Goal: Task Accomplishment & Management: Manage account settings

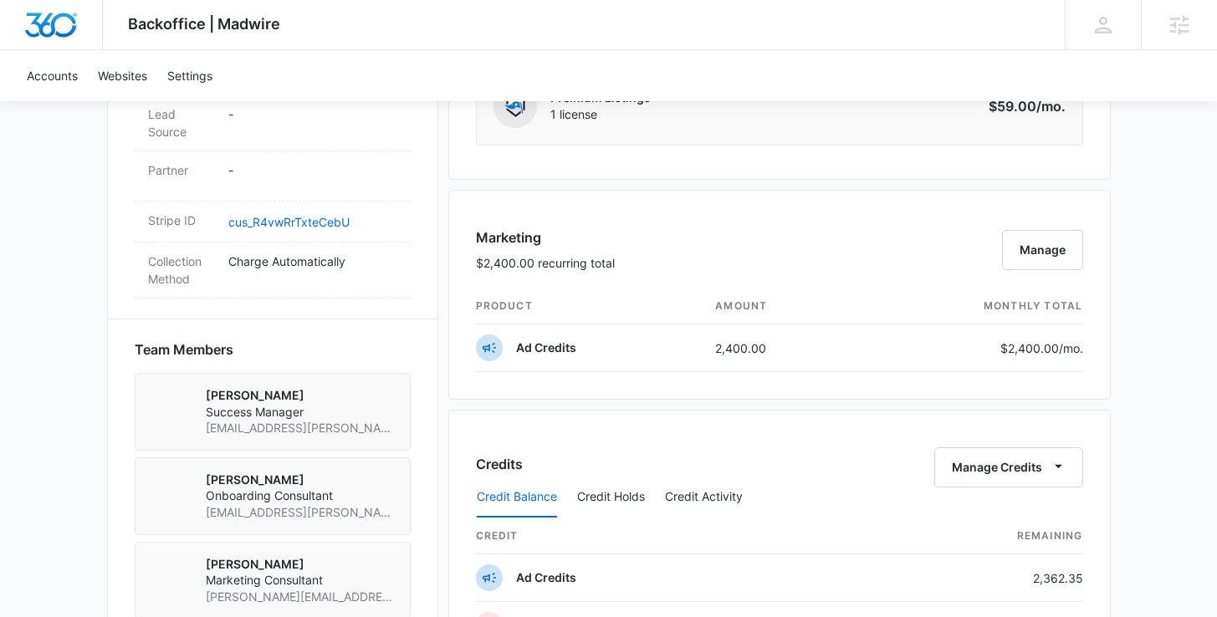
scroll to position [1026, 0]
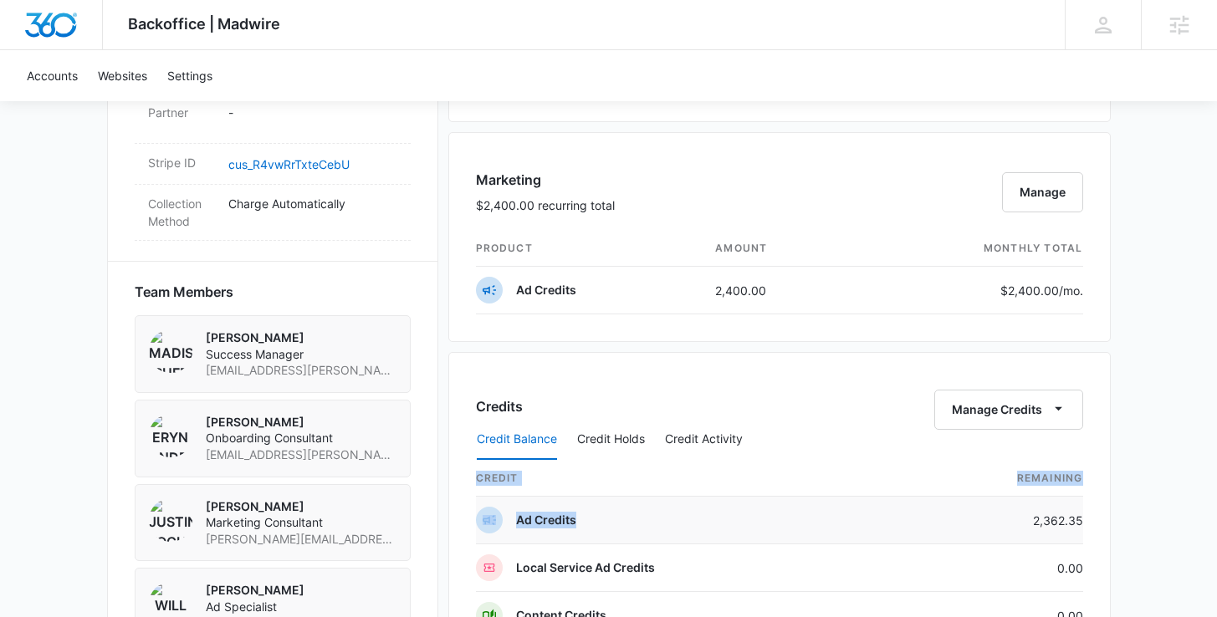
drag, startPoint x: 1096, startPoint y: 518, endPoint x: 938, endPoint y: 518, distance: 158.1
click at [938, 518] on div "Credits Manage Credits Credit Balance Credit Holds Credit Activity credit Remai…" at bounding box center [779, 509] width 662 height 315
click at [1009, 521] on td "2,362.35" at bounding box center [994, 521] width 177 height 48
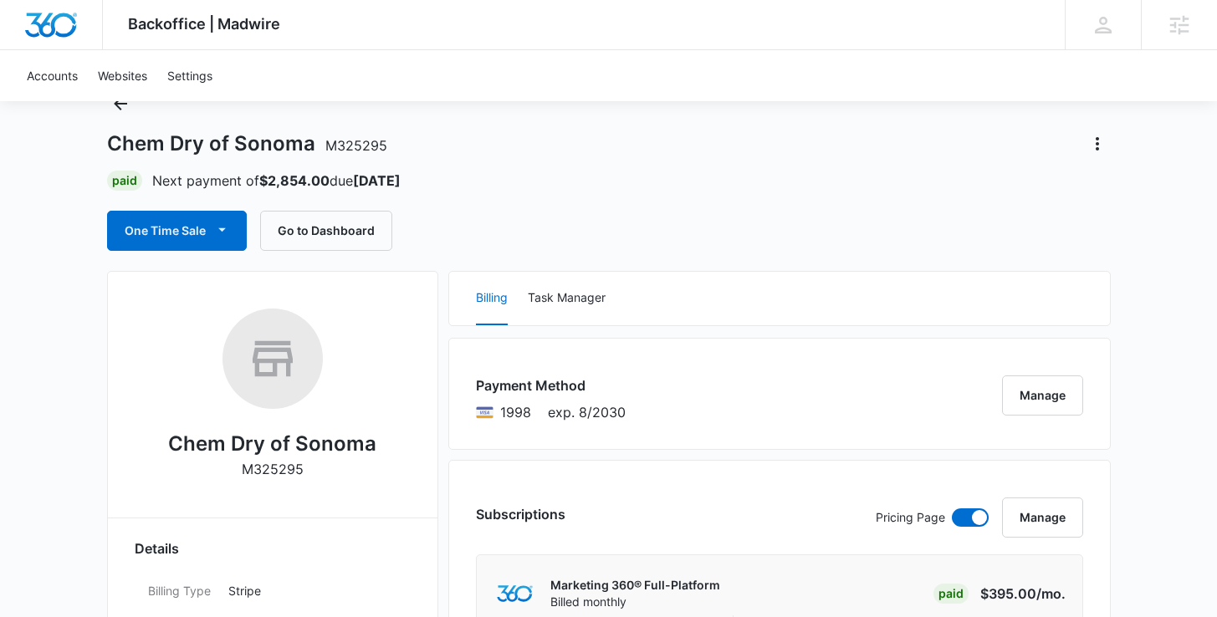
scroll to position [31, 0]
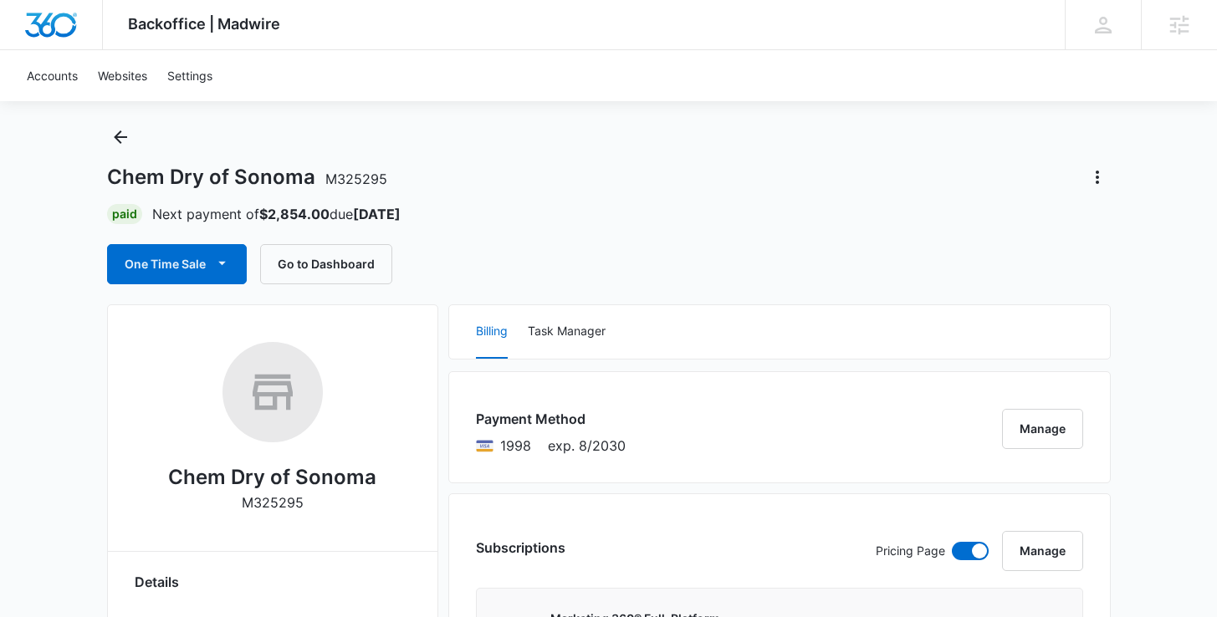
click at [360, 179] on span "M325295" at bounding box center [356, 179] width 62 height 17
copy h1 "Sonoma M325295"
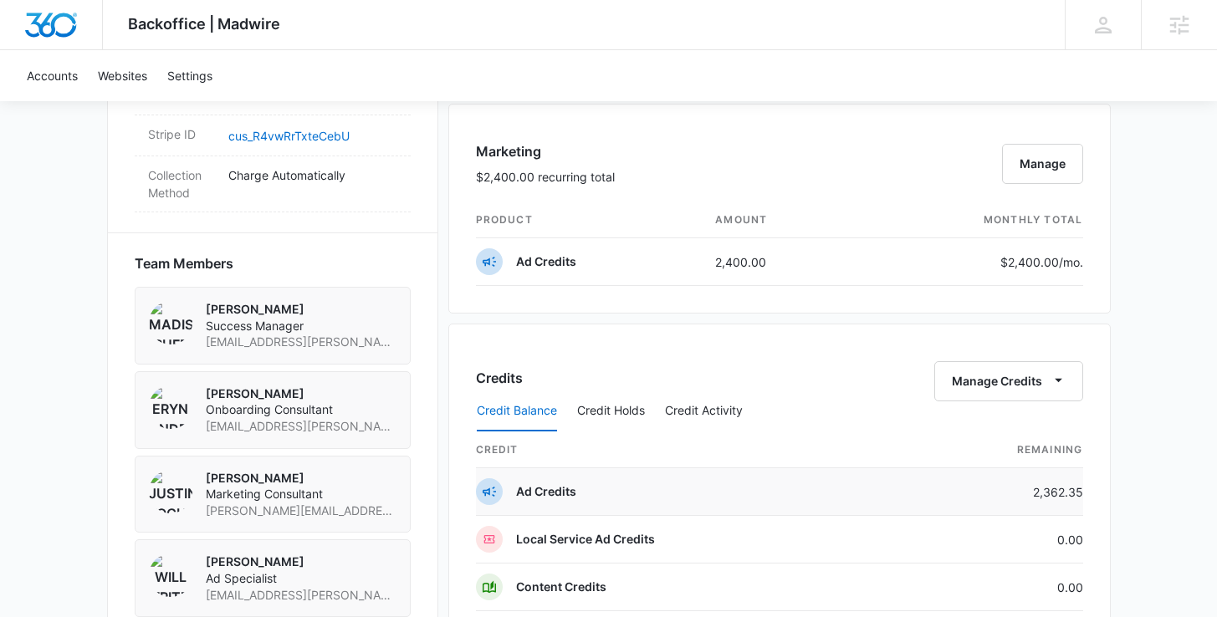
scroll to position [1081, 0]
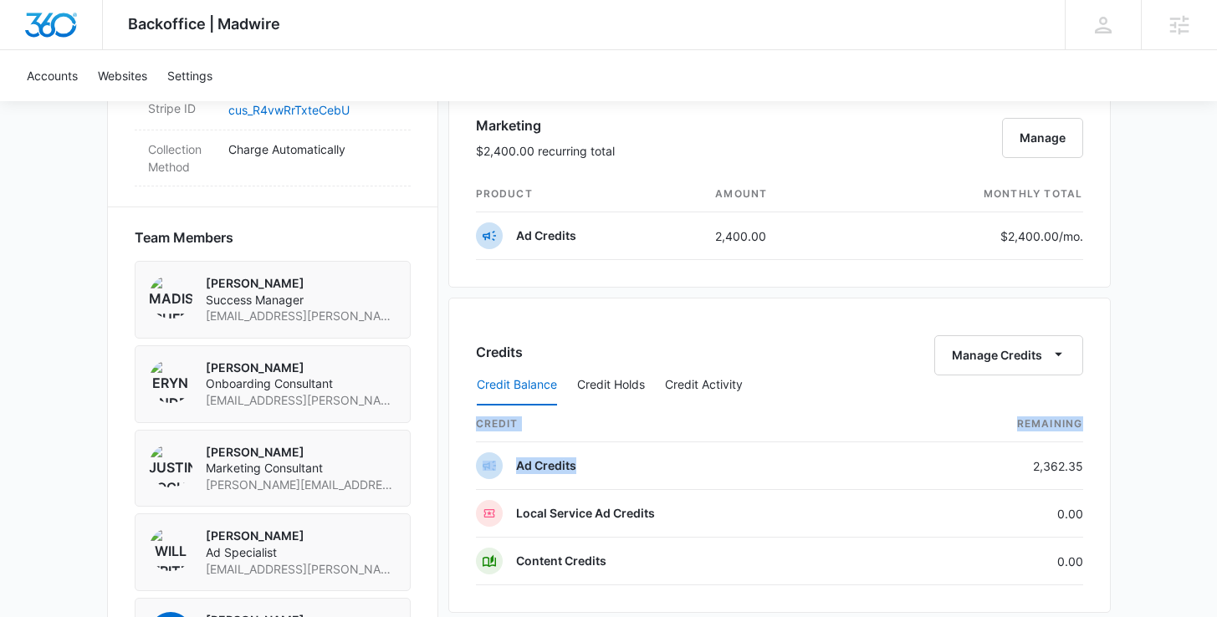
drag, startPoint x: 1032, startPoint y: 462, endPoint x: 1112, endPoint y: 464, distance: 80.3
click at [1112, 464] on div "Backoffice | Madwire Apps Settings MR Madison Ruff madison.ruff@madwire.com My …" at bounding box center [608, 146] width 1217 height 2455
click at [1090, 468] on div "Credits Manage Credits Credit Balance Credit Holds Credit Activity credit Remai…" at bounding box center [779, 455] width 662 height 315
drag, startPoint x: 1084, startPoint y: 466, endPoint x: 1033, endPoint y: 462, distance: 51.1
click at [1033, 462] on div "Credits Manage Credits Credit Balance Credit Holds Credit Activity credit Remai…" at bounding box center [779, 455] width 662 height 315
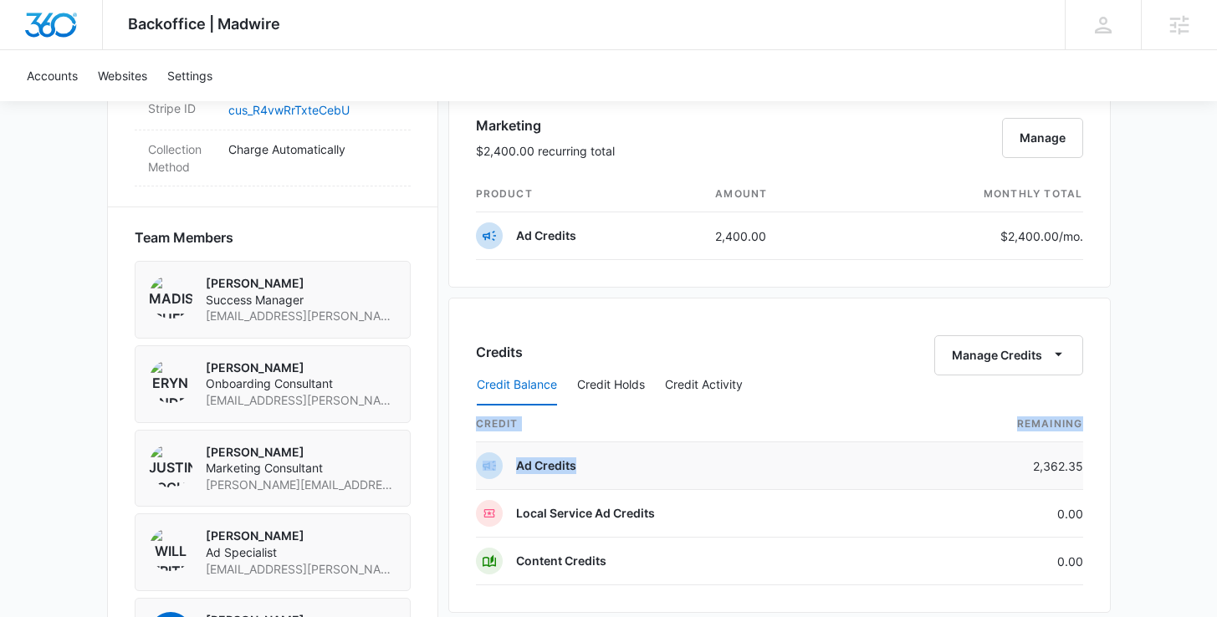
click at [1033, 462] on td "2,362.35" at bounding box center [994, 466] width 177 height 48
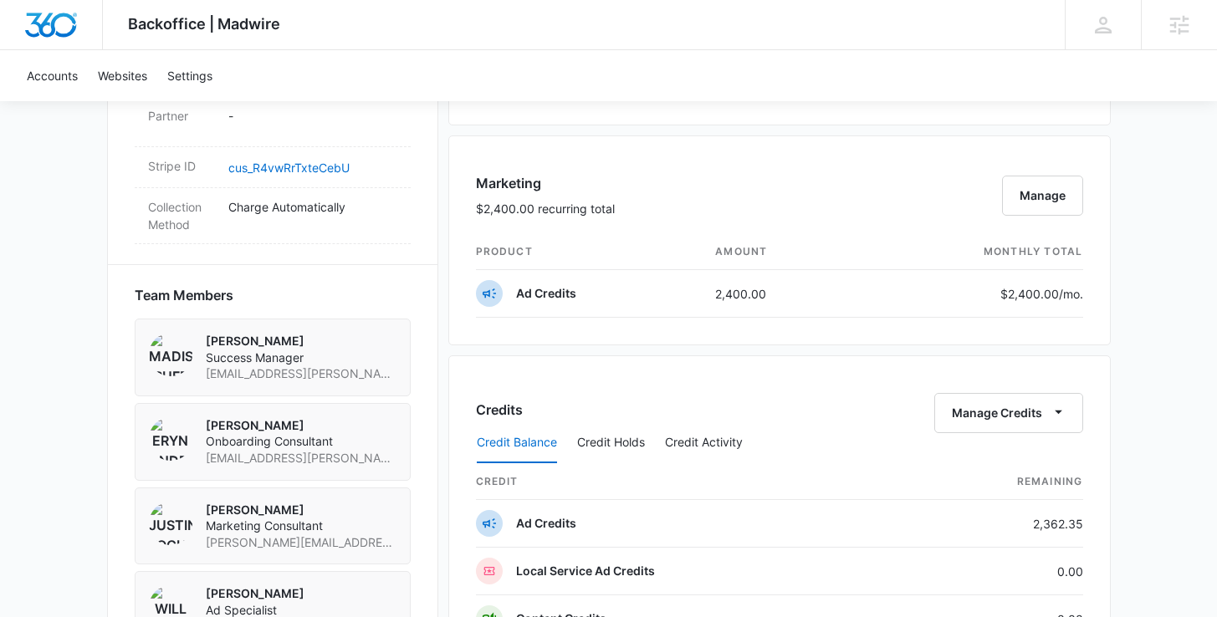
scroll to position [1167, 0]
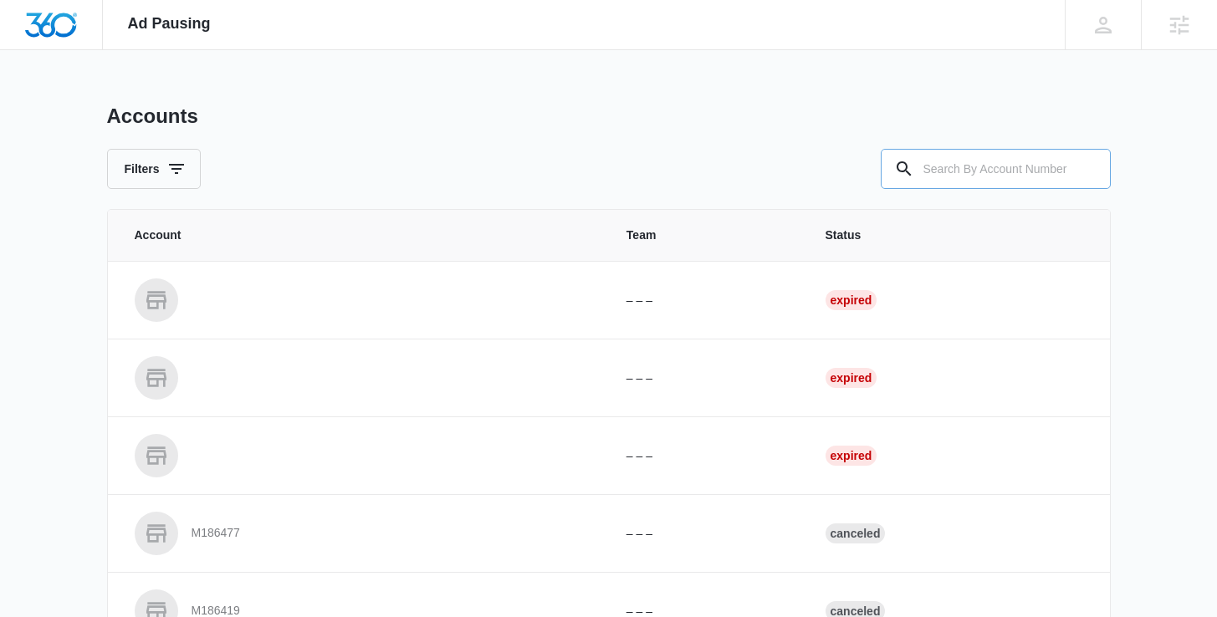
click at [1037, 169] on input "text" at bounding box center [996, 169] width 230 height 40
paste input "SonomaM325295"
drag, startPoint x: 972, startPoint y: 172, endPoint x: 655, endPoint y: 170, distance: 317.0
click at [655, 170] on div "Filters SonomaM325295" at bounding box center [609, 169] width 1004 height 40
type input "M325295"
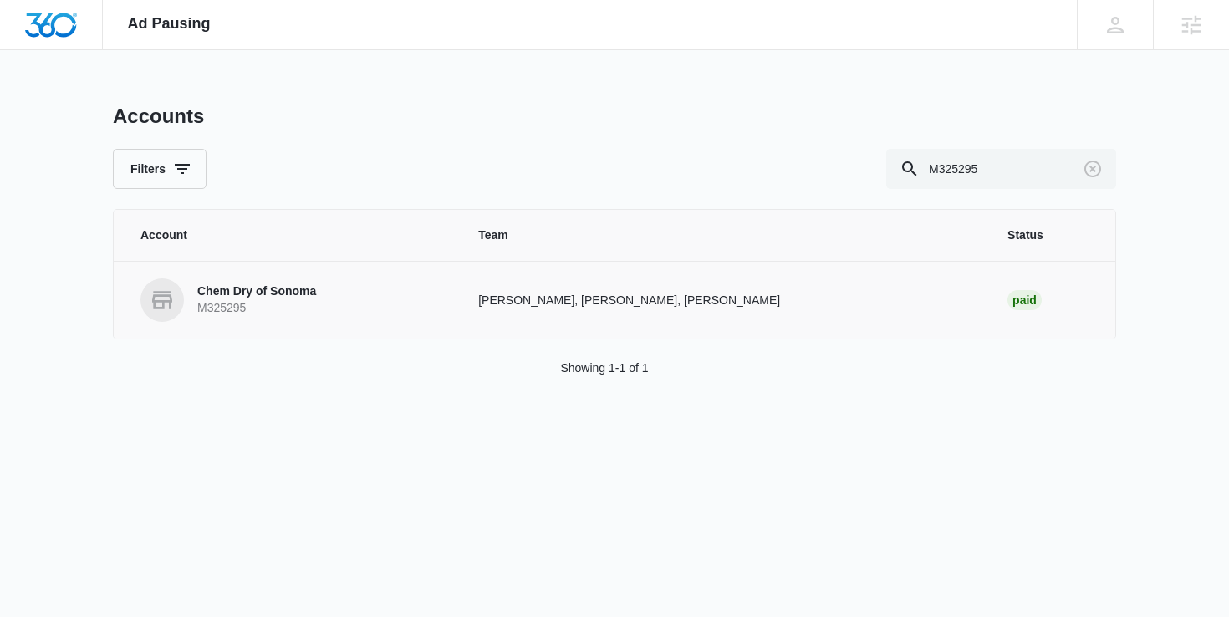
click at [281, 290] on p "Chem Dry of Sonoma" at bounding box center [256, 292] width 119 height 17
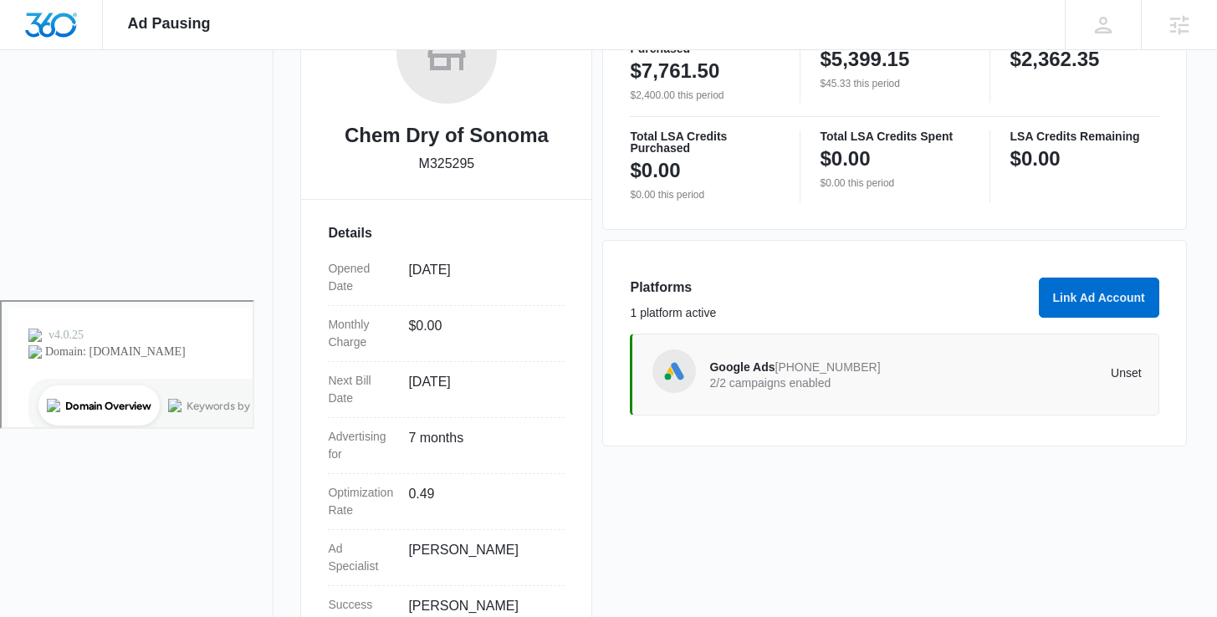
scroll to position [390, 0]
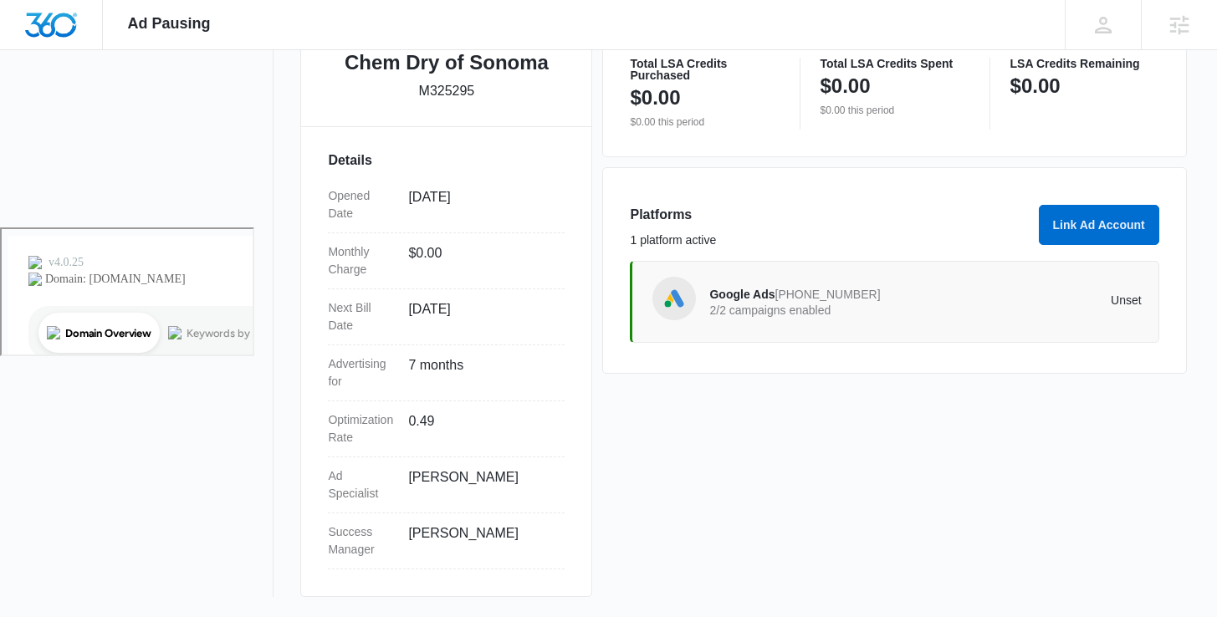
click at [822, 272] on div "Google Ads 685-878-0796 2/2 campaigns enabled Unset" at bounding box center [894, 302] width 529 height 82
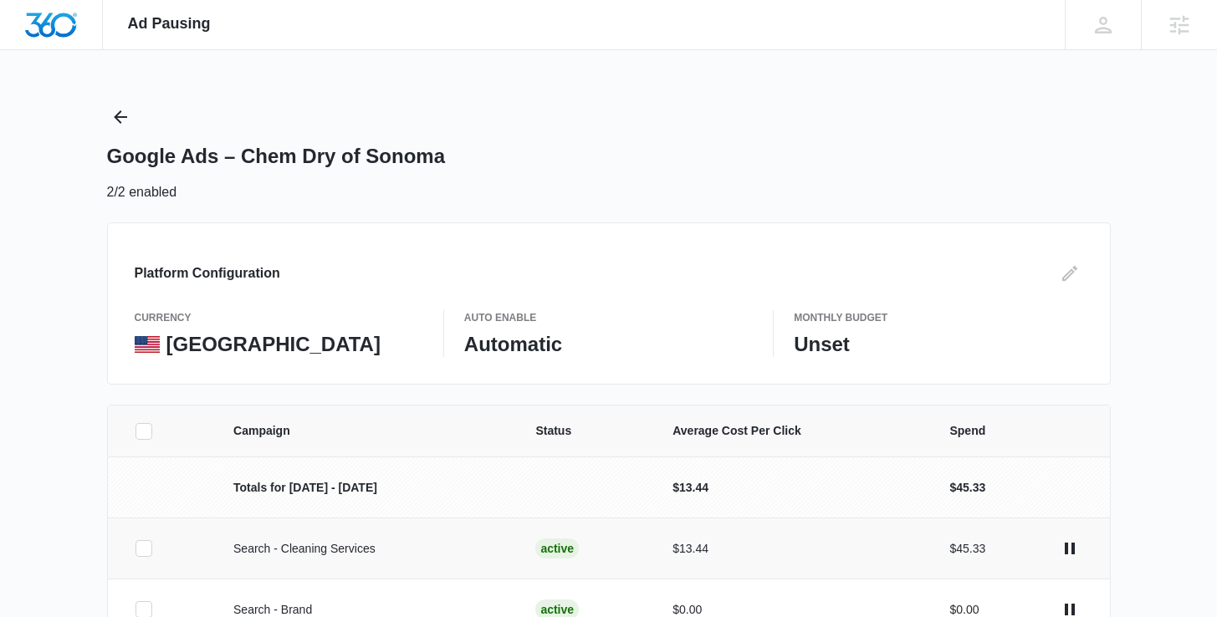
click at [140, 544] on icon at bounding box center [143, 548] width 15 height 15
click at [135, 549] on input "checkbox" at bounding box center [135, 549] width 1 height 1
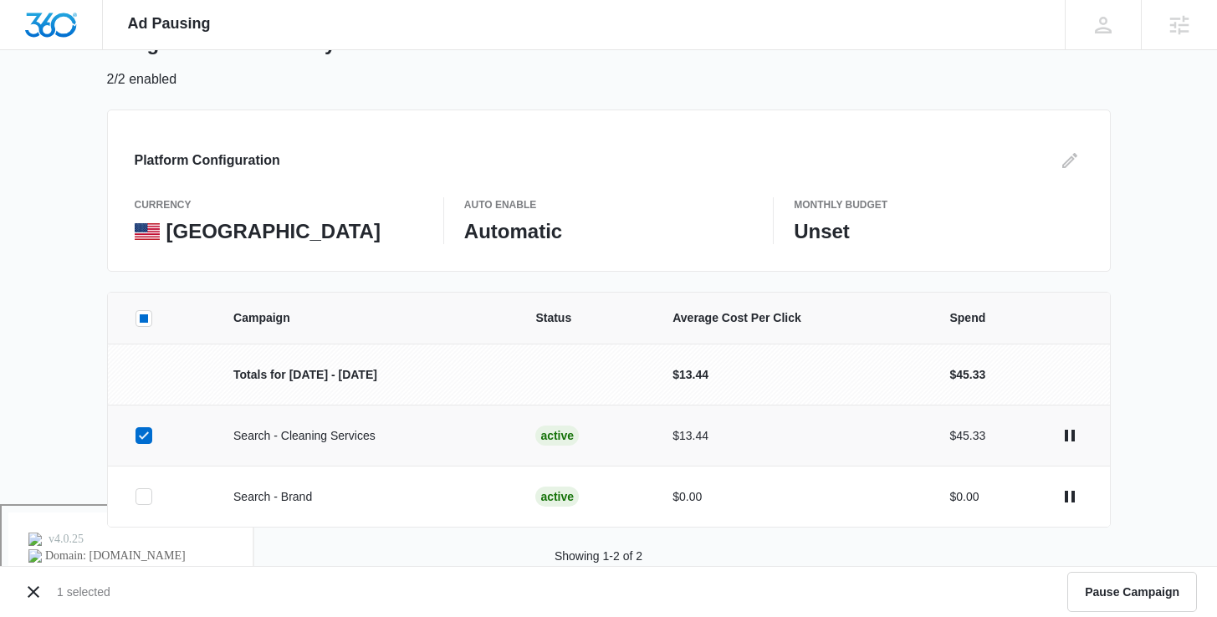
scroll to position [141, 0]
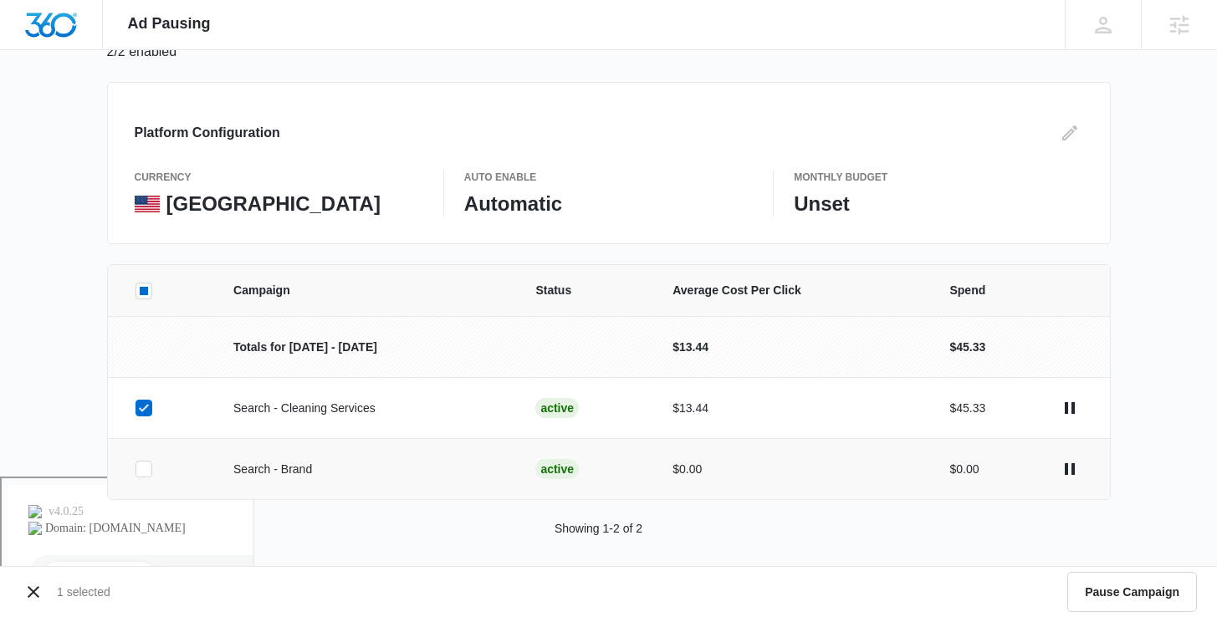
click at [145, 462] on icon at bounding box center [143, 469] width 15 height 15
click at [135, 469] on input "checkbox" at bounding box center [135, 469] width 1 height 1
click at [1092, 582] on button "Pause Campaigns" at bounding box center [1128, 592] width 136 height 40
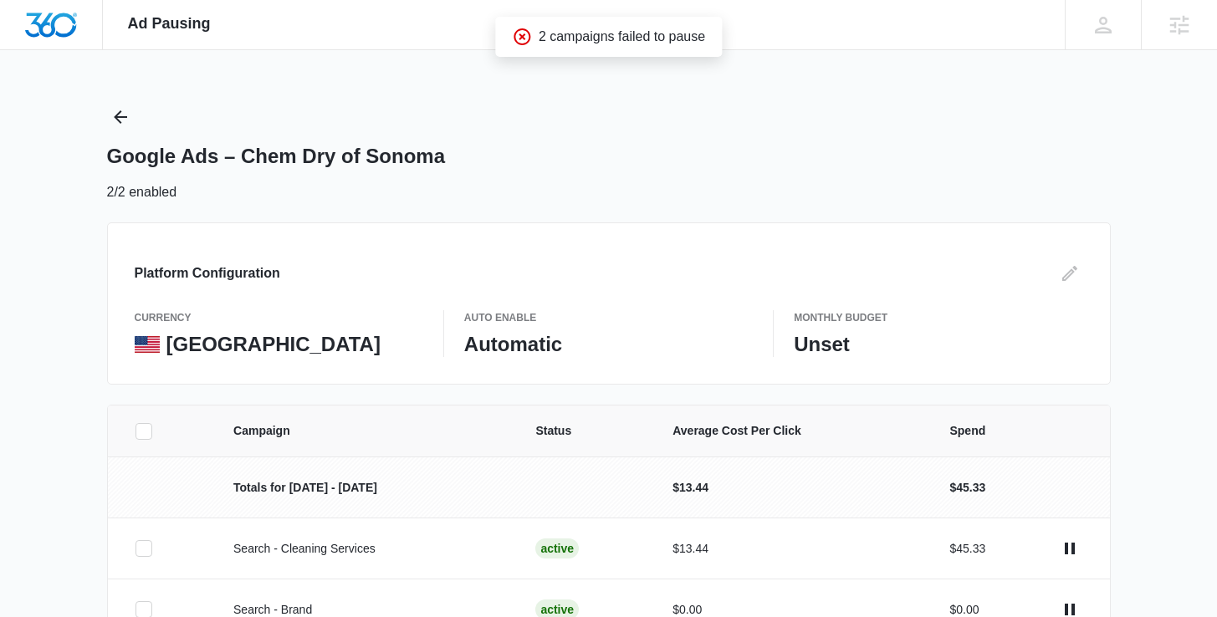
scroll to position [101, 0]
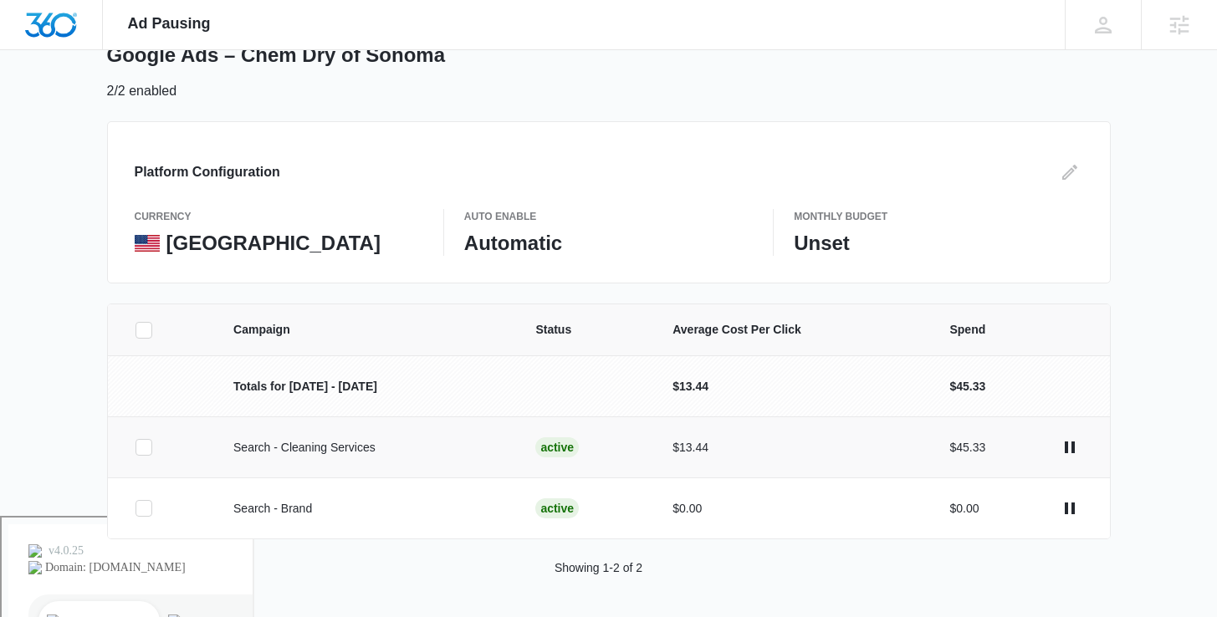
click at [143, 451] on icon at bounding box center [143, 447] width 15 height 15
click at [135, 448] on input "checkbox" at bounding box center [135, 447] width 1 height 1
click at [143, 510] on icon at bounding box center [144, 508] width 10 height 8
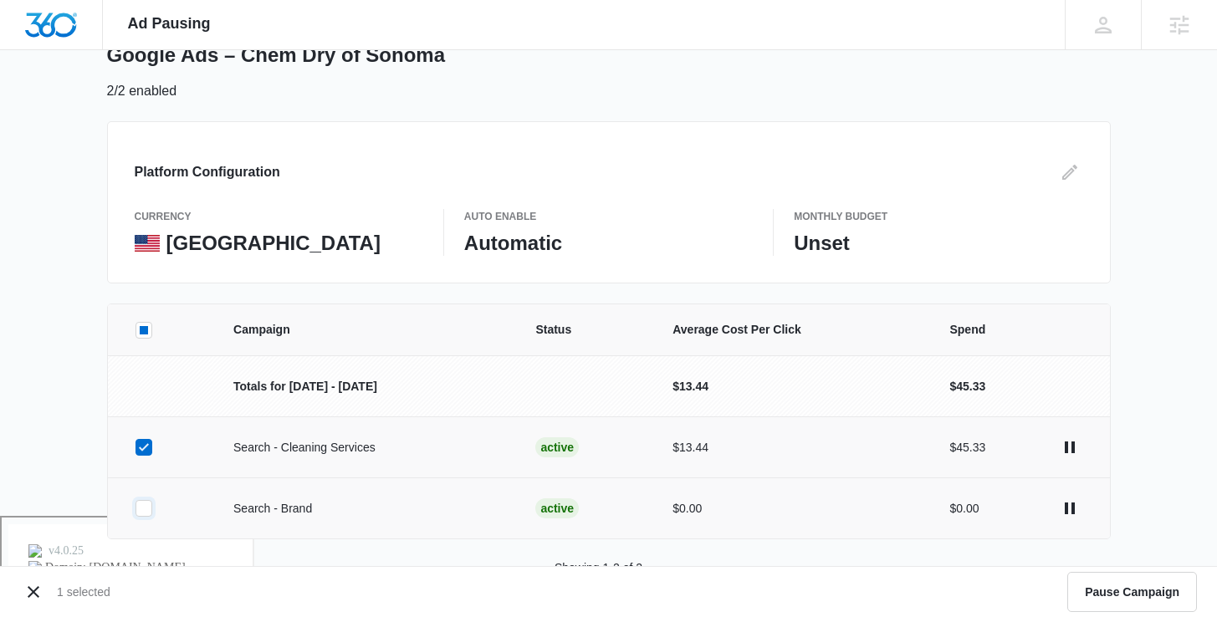
click at [135, 509] on input "checkbox" at bounding box center [135, 508] width 1 height 1
click at [1081, 602] on button "Pause Campaigns" at bounding box center [1128, 592] width 136 height 40
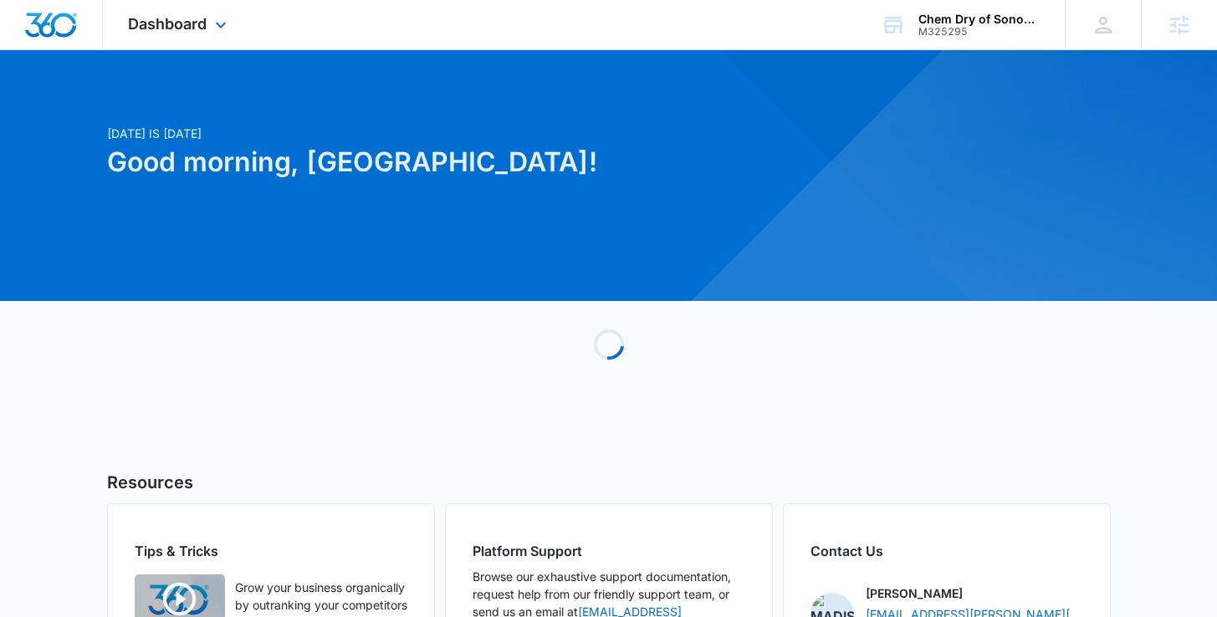
click at [192, 39] on div "Dashboard Apps Reputation Websites Forms CRM Email Social Payments POS Content …" at bounding box center [179, 24] width 153 height 49
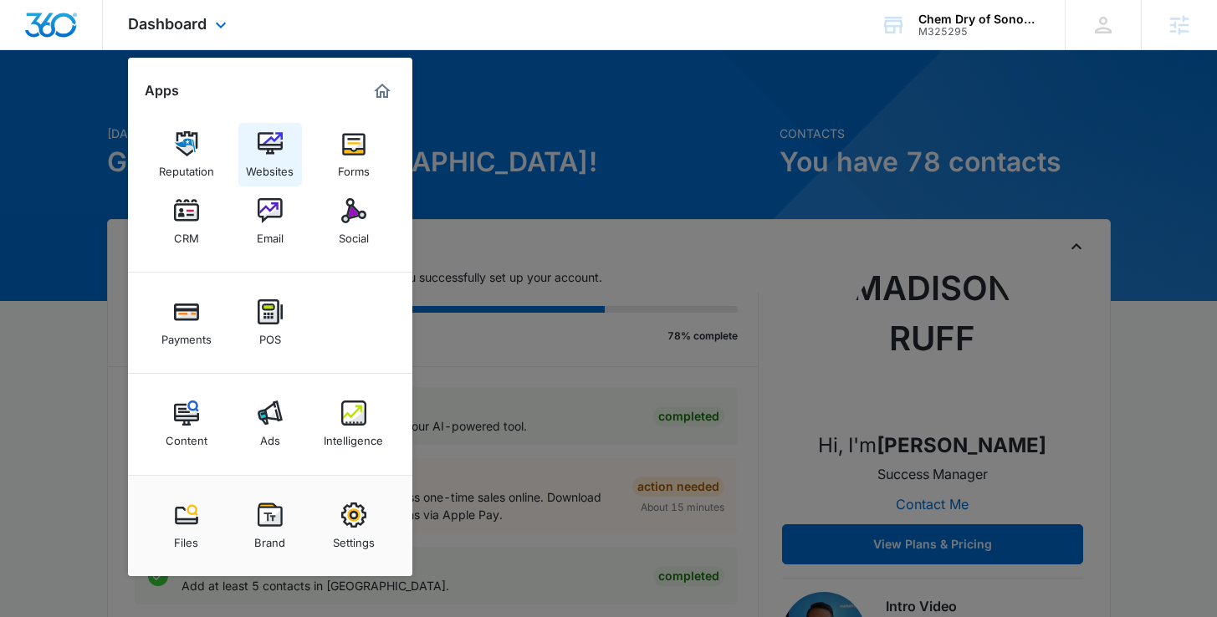
click at [270, 124] on link "Websites" at bounding box center [270, 155] width 64 height 64
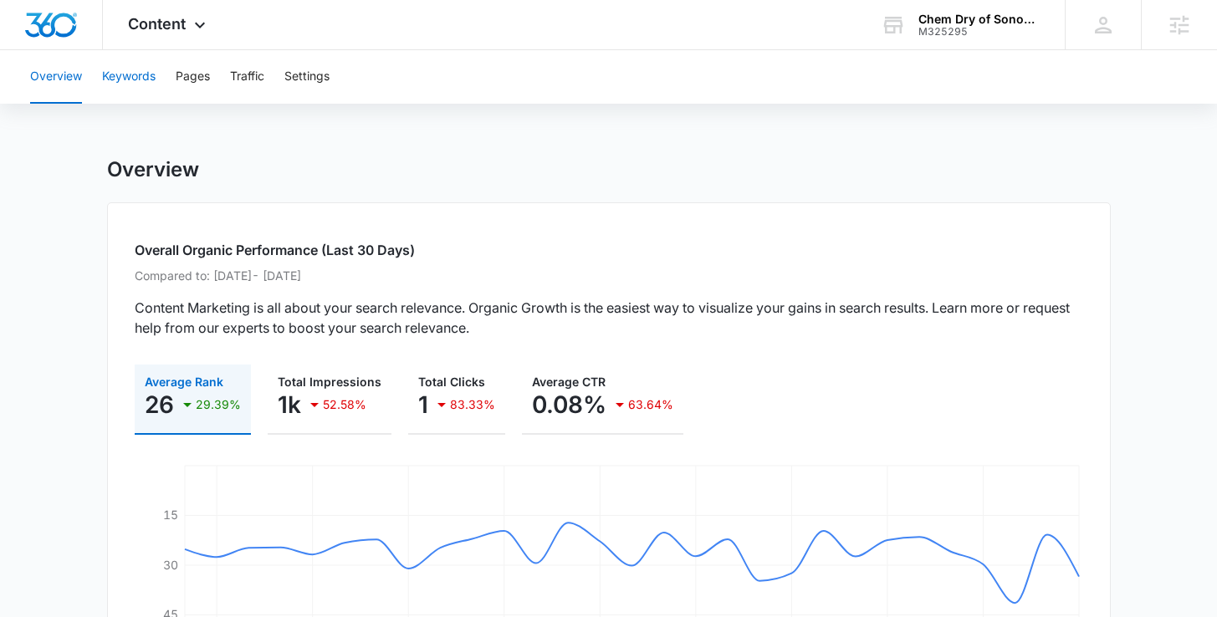
click at [117, 76] on button "Keywords" at bounding box center [129, 77] width 54 height 54
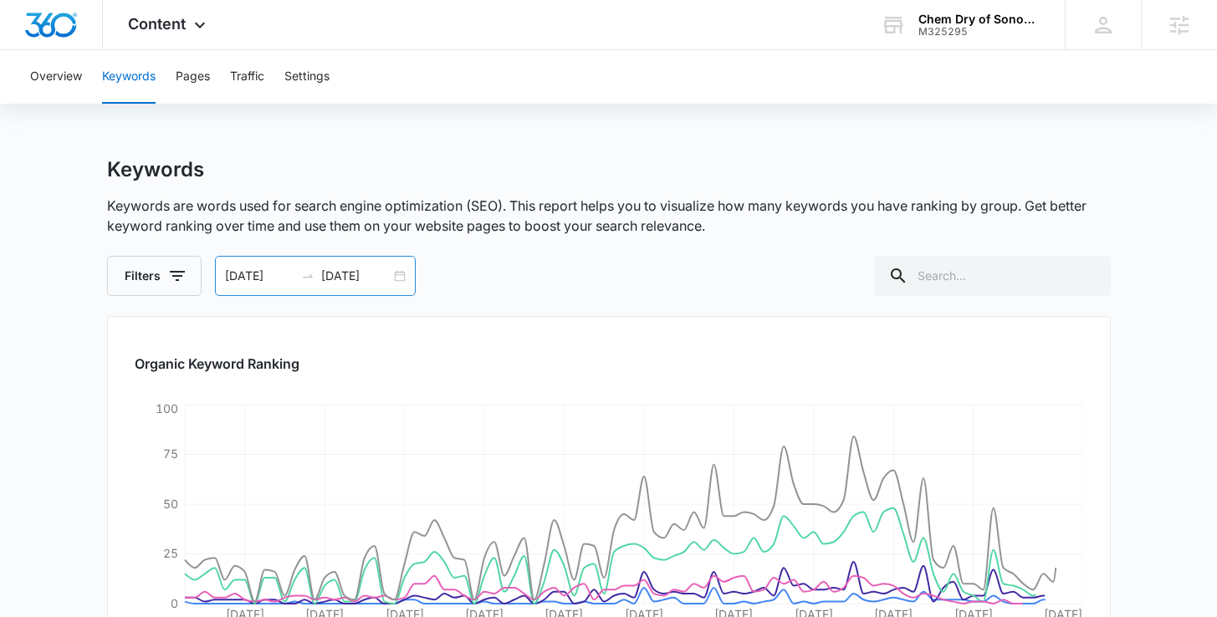
click at [402, 278] on div "06/30/2025 09/28/2025" at bounding box center [315, 276] width 201 height 40
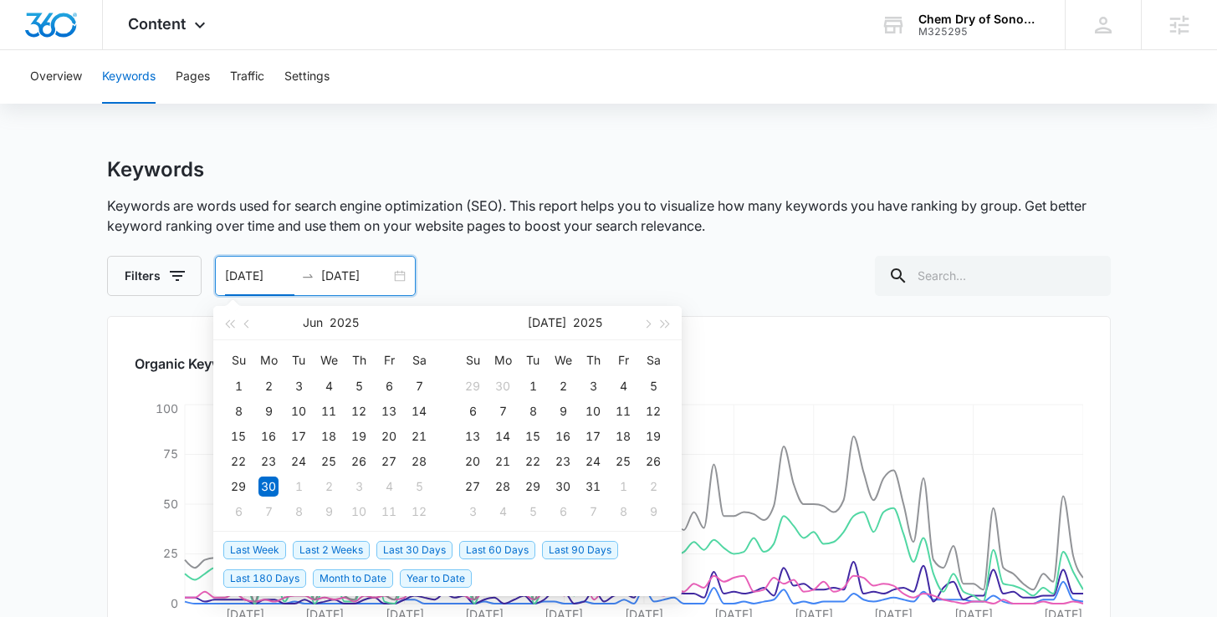
click at [503, 552] on span "Last 60 Days" at bounding box center [497, 550] width 76 height 18
type input "08/12/2025"
type input "10/11/2025"
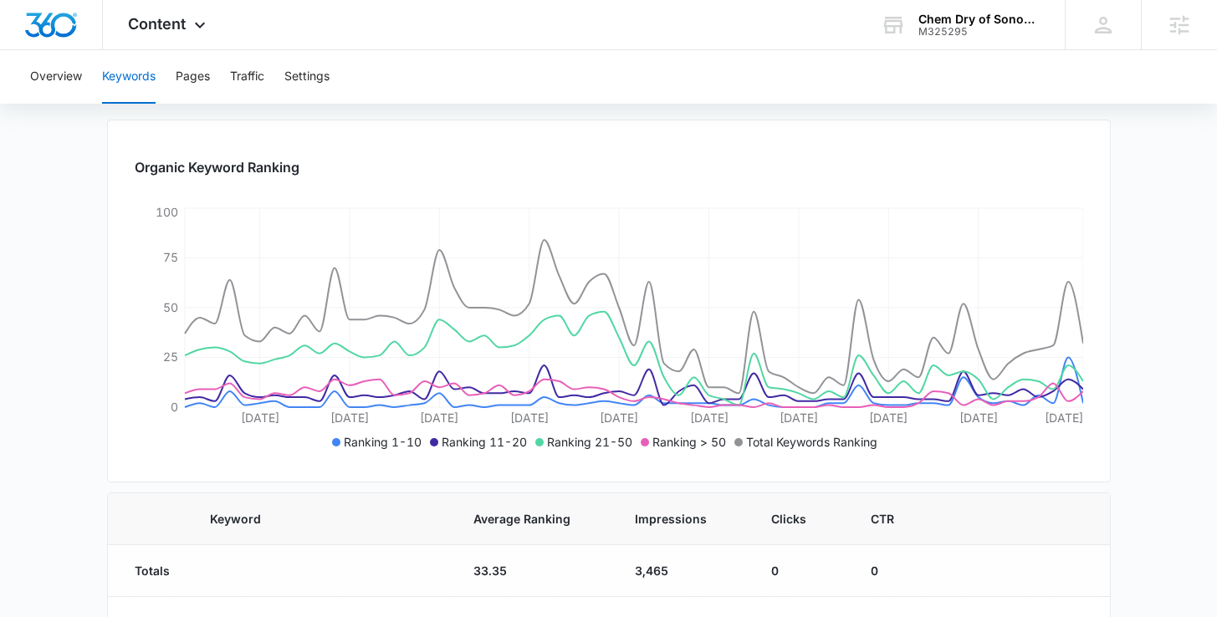
scroll to position [233, 0]
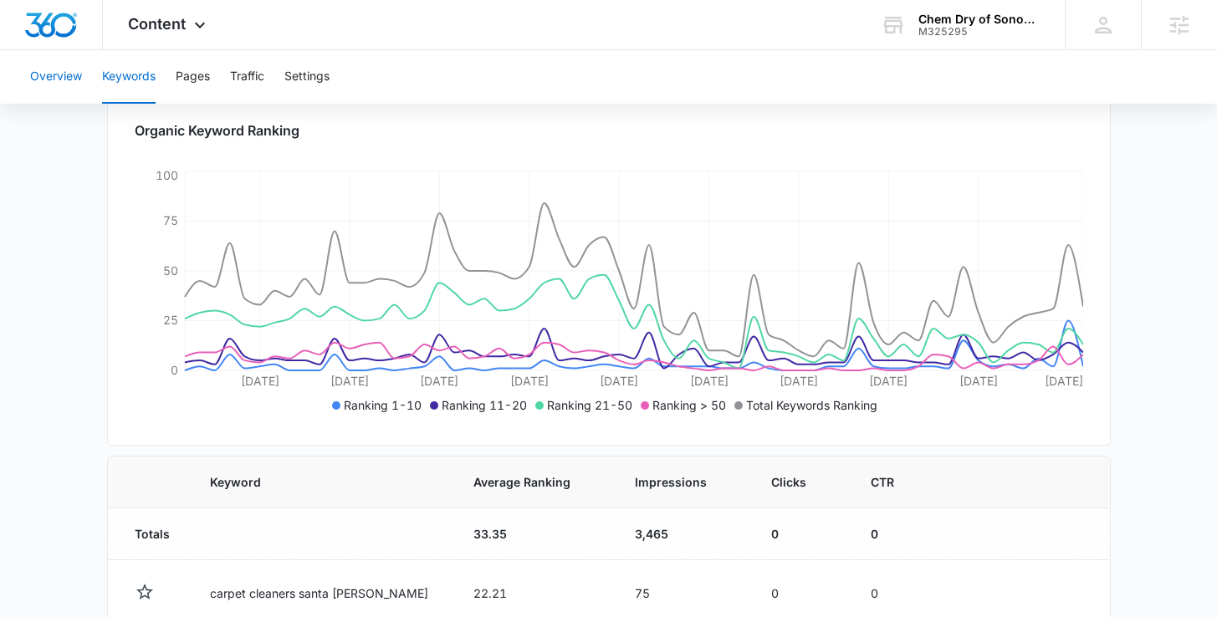
click at [49, 75] on button "Overview" at bounding box center [56, 77] width 52 height 54
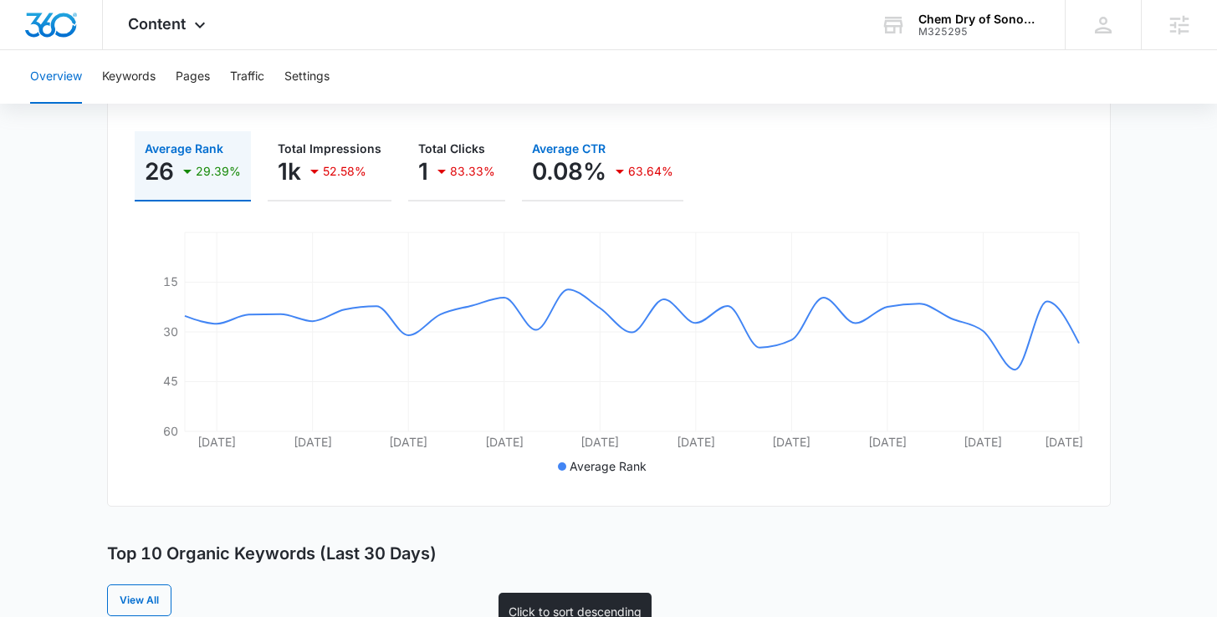
scroll to position [63, 0]
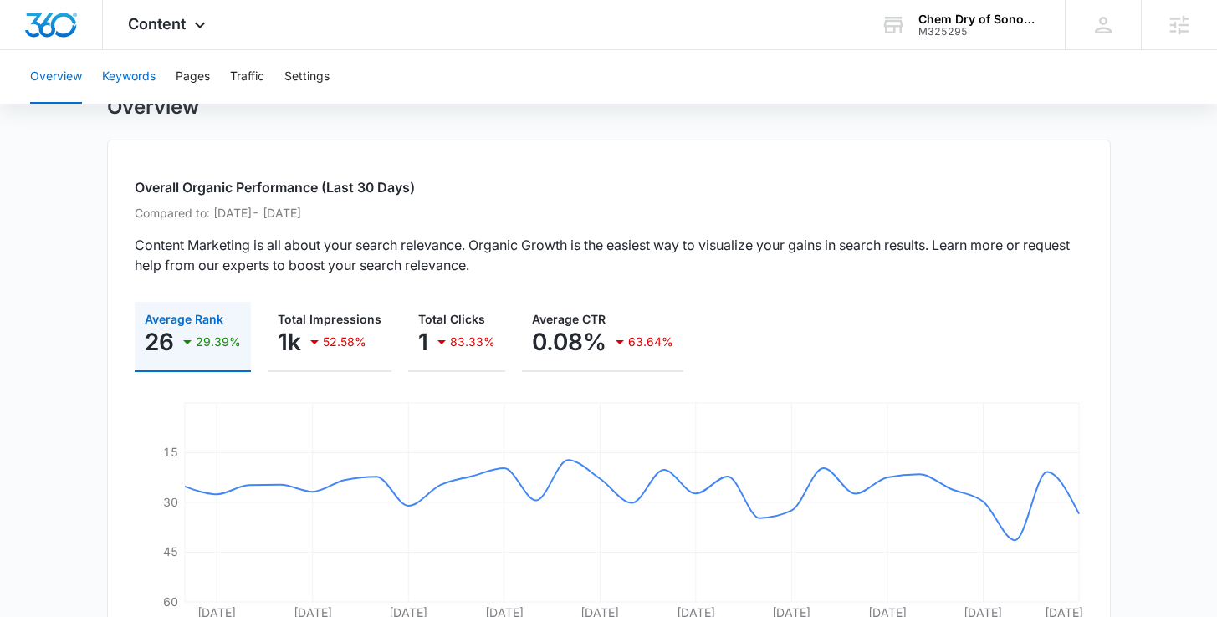
click at [127, 74] on button "Keywords" at bounding box center [129, 77] width 54 height 54
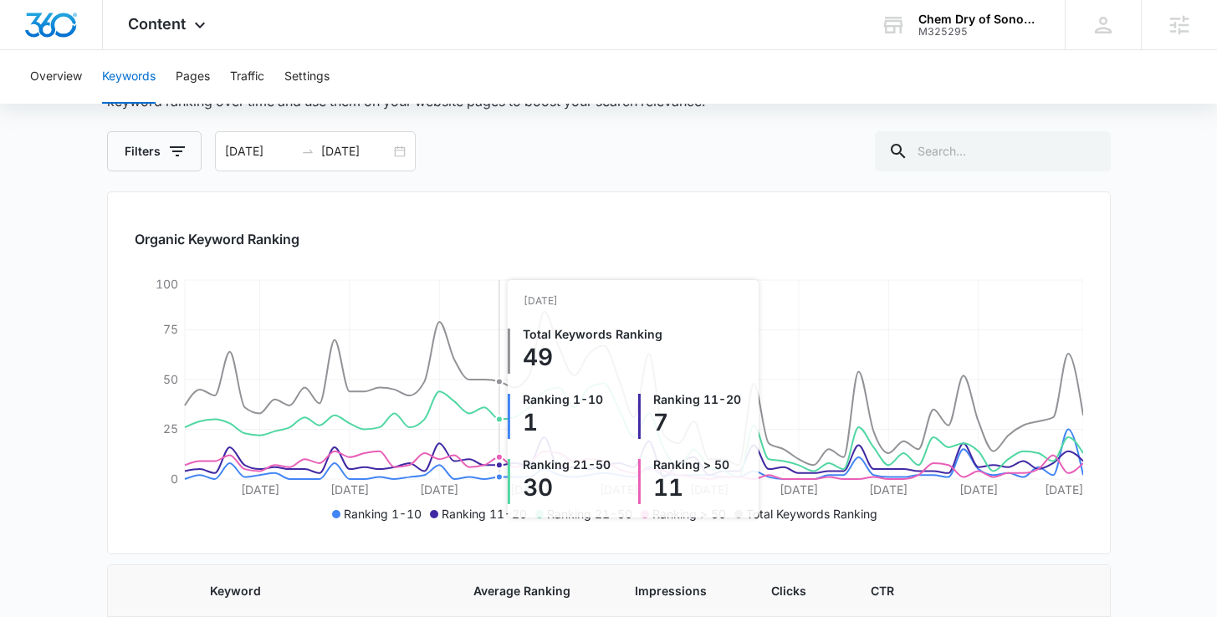
scroll to position [293, 0]
